Goal: Task Accomplishment & Management: Complete application form

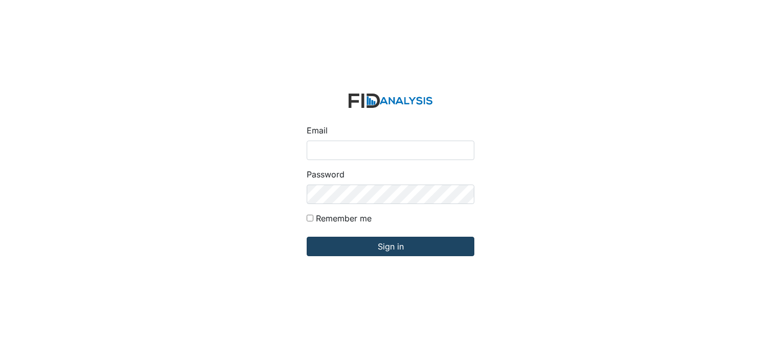
type input "[EMAIL_ADDRESS][DOMAIN_NAME]"
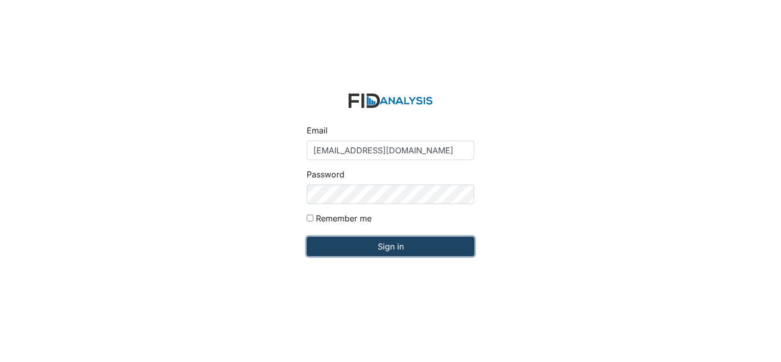
click at [407, 254] on input "Sign in" at bounding box center [391, 246] width 168 height 19
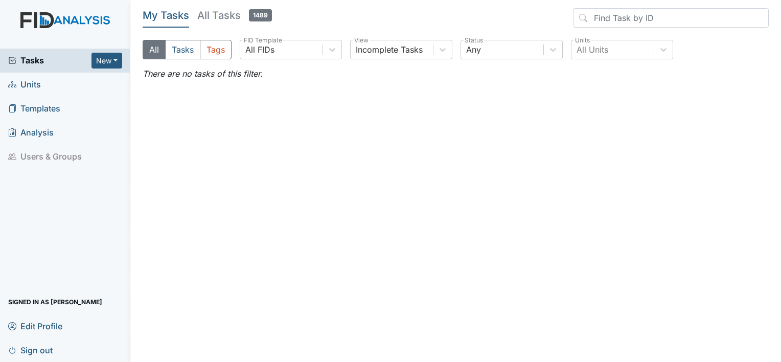
click at [102, 70] on div "Tasks New Form Inspection Document Bundle" at bounding box center [65, 61] width 130 height 24
click at [104, 55] on button "New" at bounding box center [107, 61] width 31 height 16
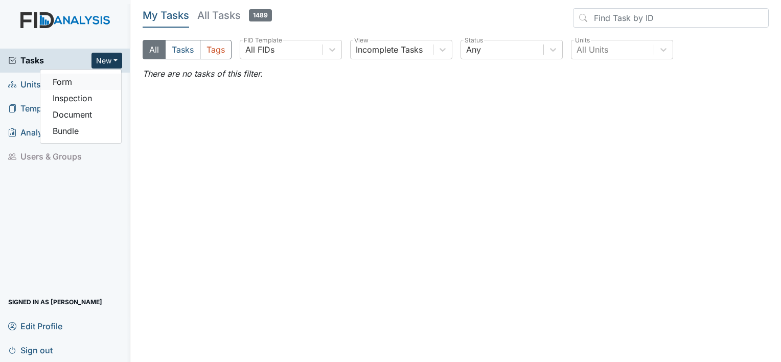
click at [93, 81] on link "Form" at bounding box center [80, 82] width 81 height 16
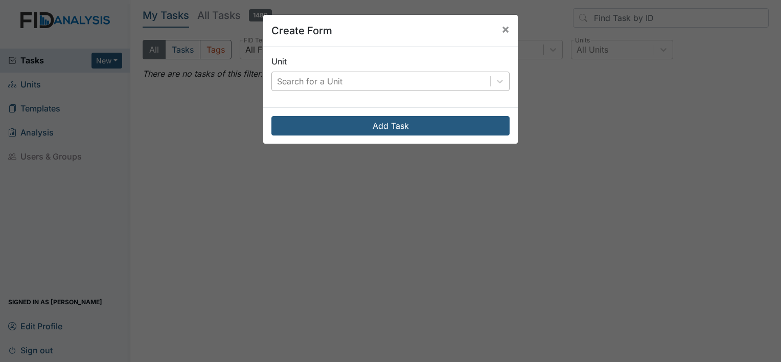
click at [336, 80] on div "Search for a Unit" at bounding box center [309, 81] width 65 height 12
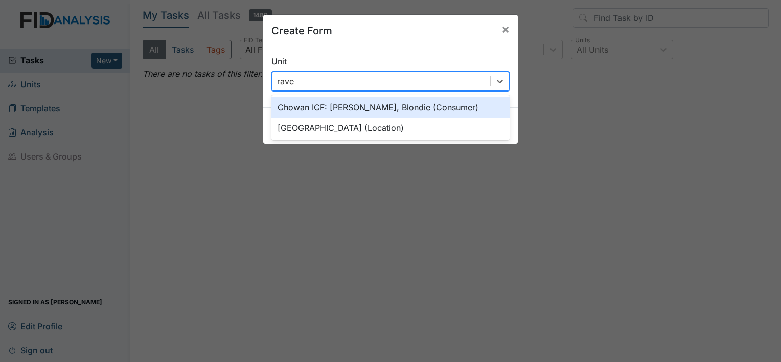
type input "raven"
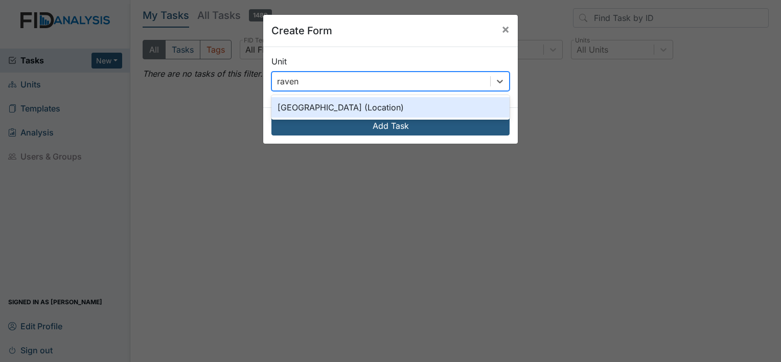
click at [339, 108] on div "Raven Ridge (Location)" at bounding box center [390, 107] width 238 height 20
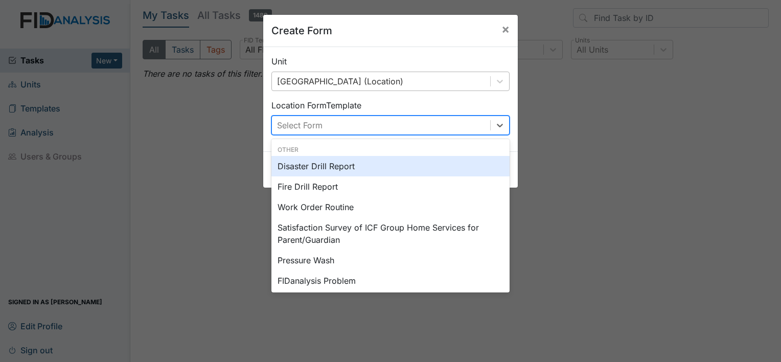
click at [350, 131] on div "Select Form" at bounding box center [381, 125] width 218 height 18
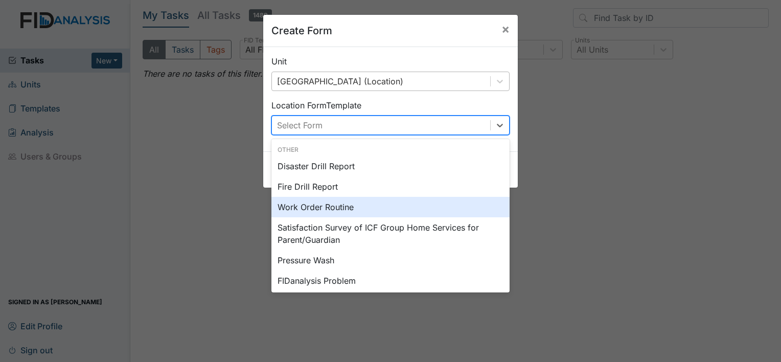
click at [354, 209] on div "Work Order Routine" at bounding box center [390, 207] width 238 height 20
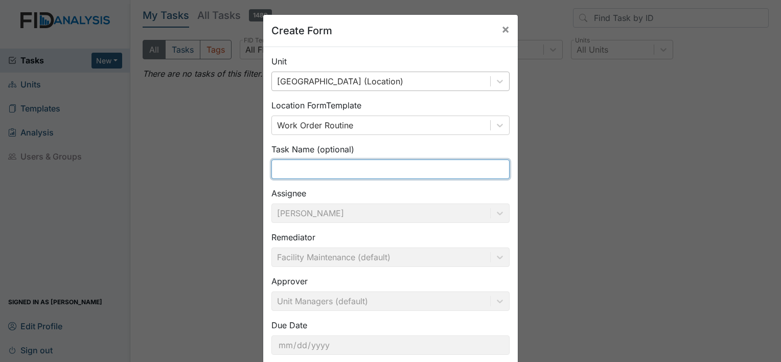
click at [349, 167] on input "text" at bounding box center [390, 169] width 238 height 19
click at [349, 167] on input "pine straws" at bounding box center [390, 169] width 238 height 19
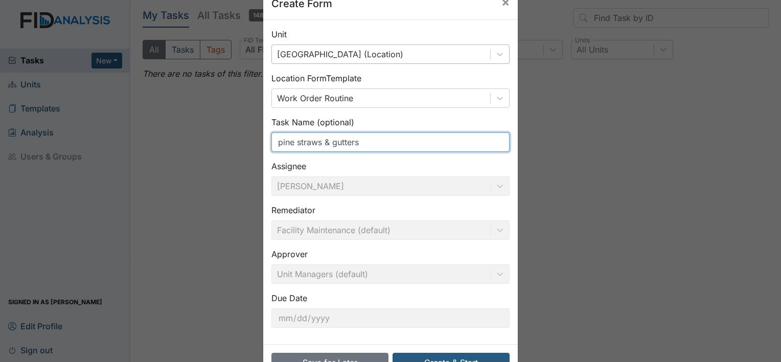
scroll to position [59, 0]
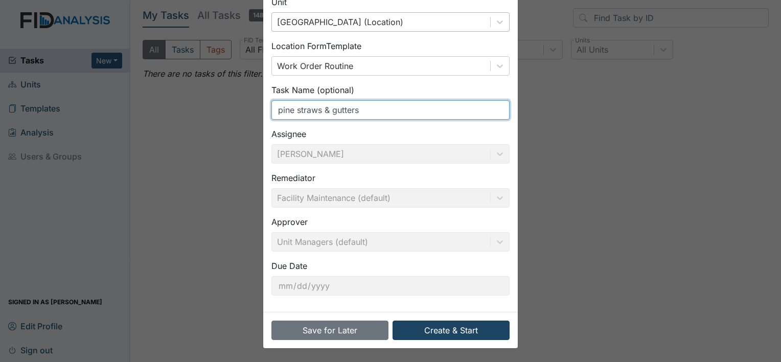
type input "pine straws & gutters"
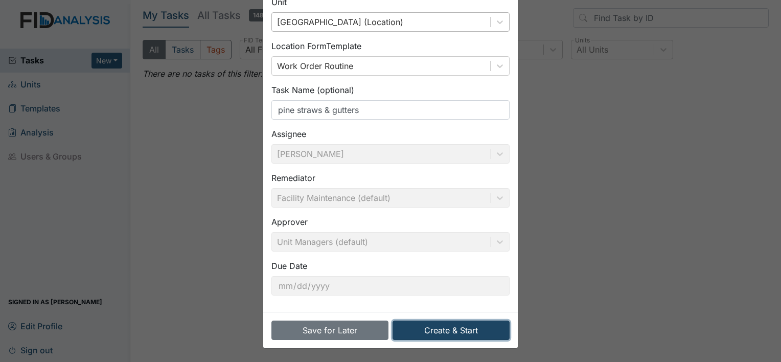
click at [436, 332] on button "Create & Start" at bounding box center [451, 330] width 117 height 19
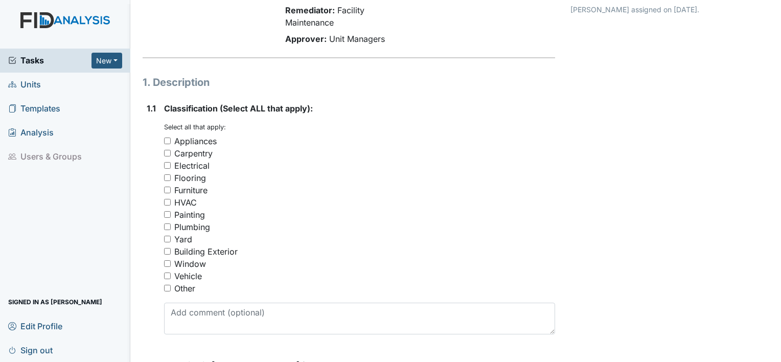
scroll to position [97, 0]
click at [171, 288] on div "Other" at bounding box center [359, 288] width 391 height 12
click at [170, 288] on input "Other" at bounding box center [167, 287] width 7 height 7
checkbox input "true"
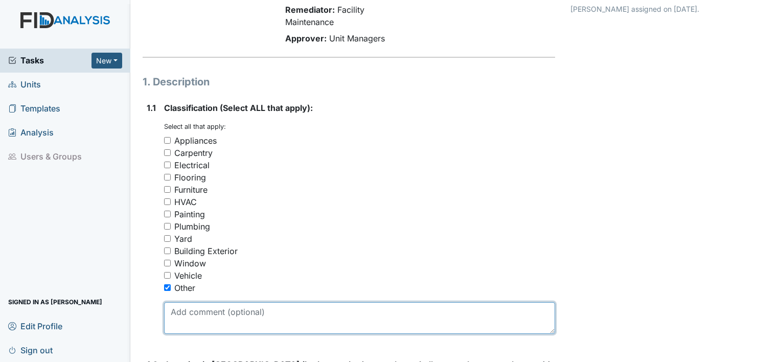
click at [199, 317] on textarea at bounding box center [359, 318] width 391 height 32
click at [199, 317] on textarea "Pines Straws needs to be clean off the roof of the house and the" at bounding box center [359, 318] width 391 height 32
click at [423, 309] on textarea "Pines Straws needs to be clean off the roof of the house and the" at bounding box center [359, 318] width 391 height 32
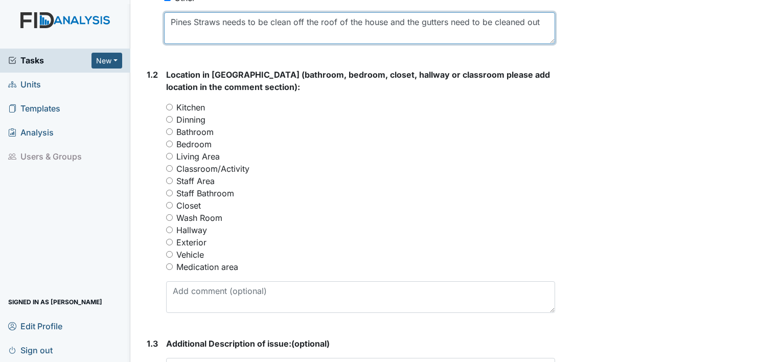
scroll to position [388, 0]
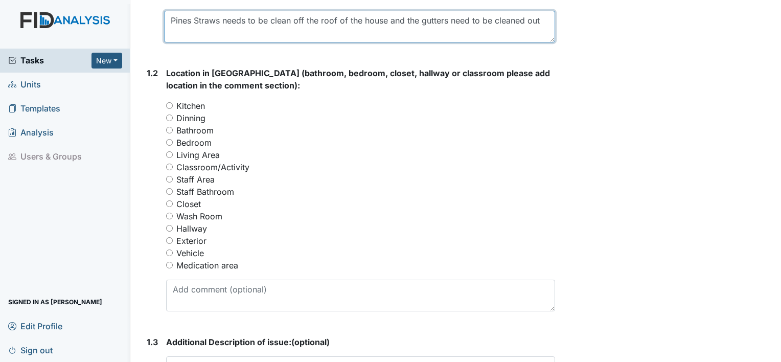
type textarea "Pines Straws needs to be clean off the roof of the house and the gutters need t…"
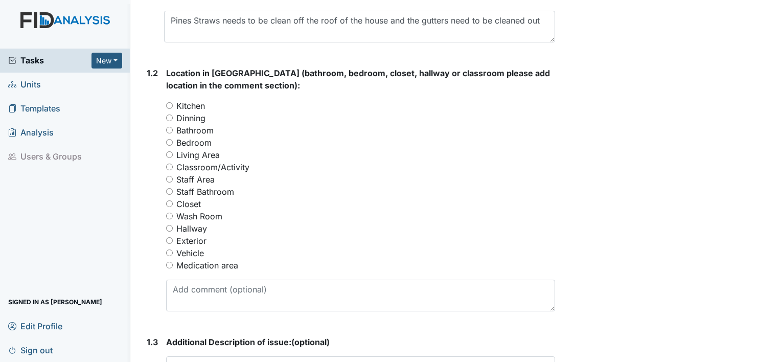
click at [170, 240] on input "Exterior" at bounding box center [169, 240] width 7 height 7
radio input "true"
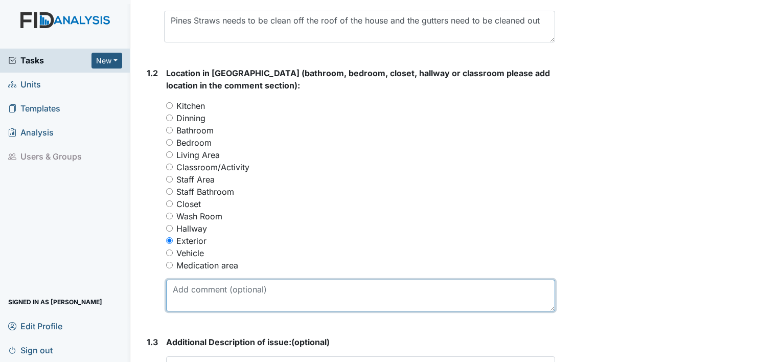
click at [200, 294] on textarea at bounding box center [360, 296] width 389 height 32
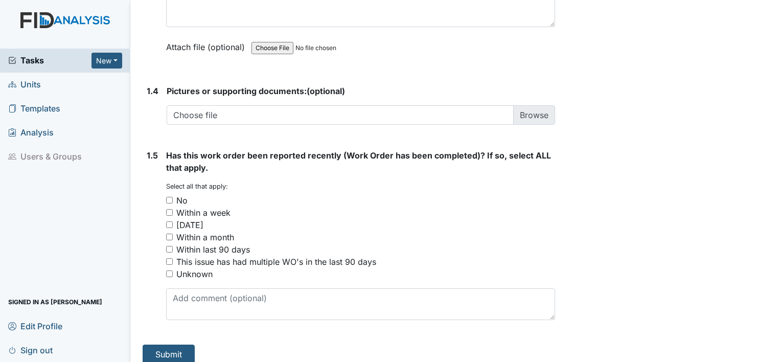
scroll to position [756, 0]
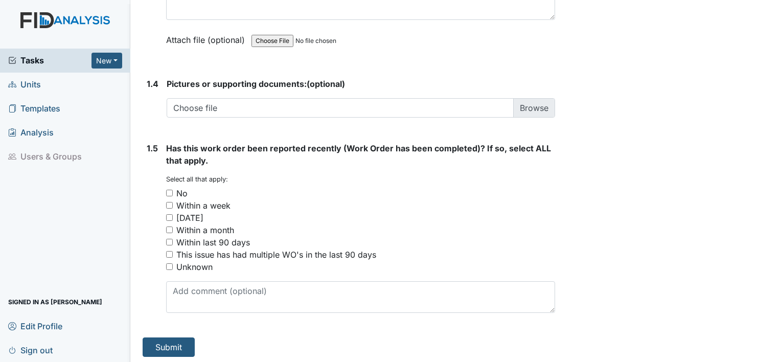
type textarea "Roof and Gutters"
click at [167, 192] on input "No" at bounding box center [169, 193] width 7 height 7
checkbox input "true"
click at [162, 350] on button "Submit" at bounding box center [169, 346] width 52 height 19
